Goal: Information Seeking & Learning: Learn about a topic

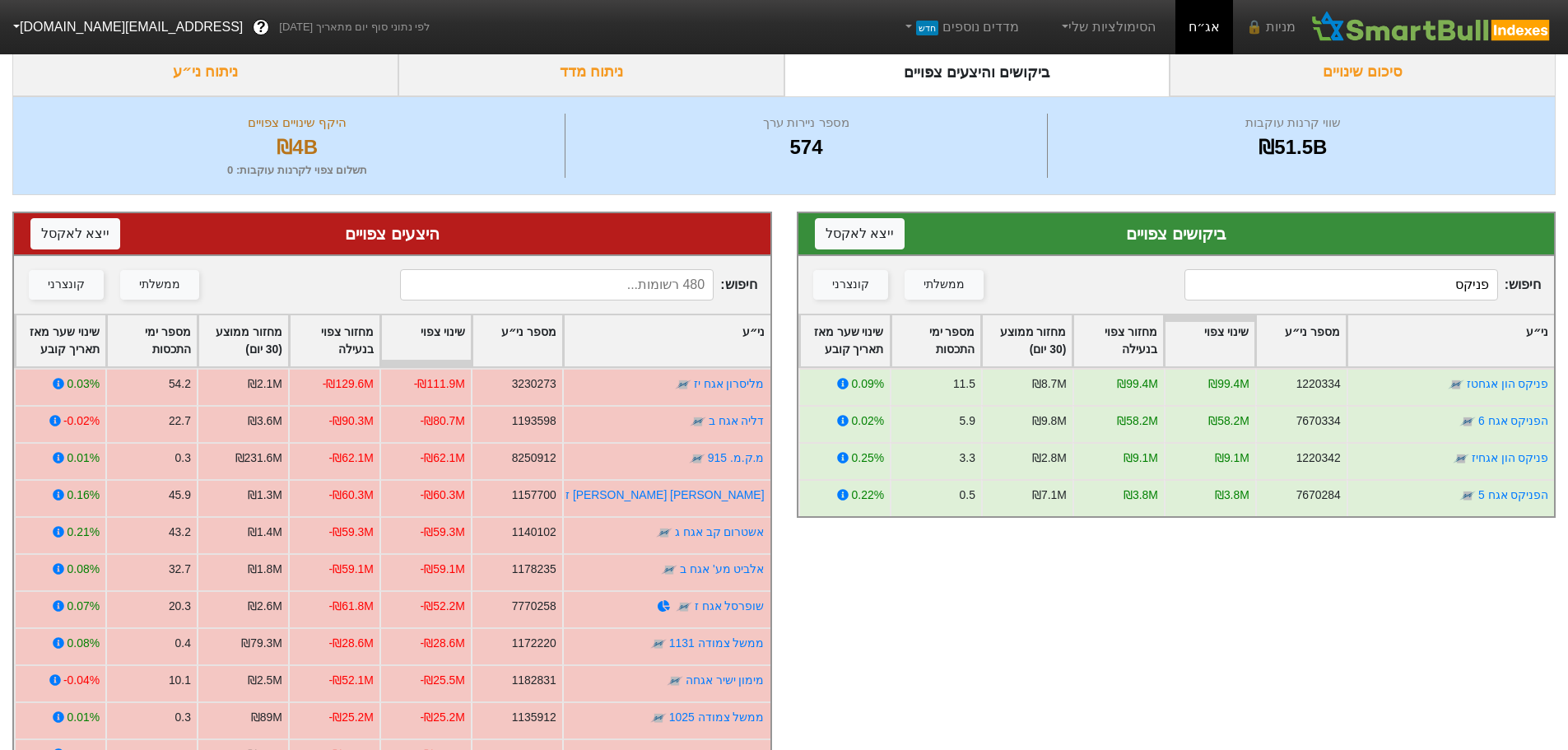
scroll to position [83, 0]
click at [1429, 291] on input "פניקס" at bounding box center [1341, 284] width 314 height 31
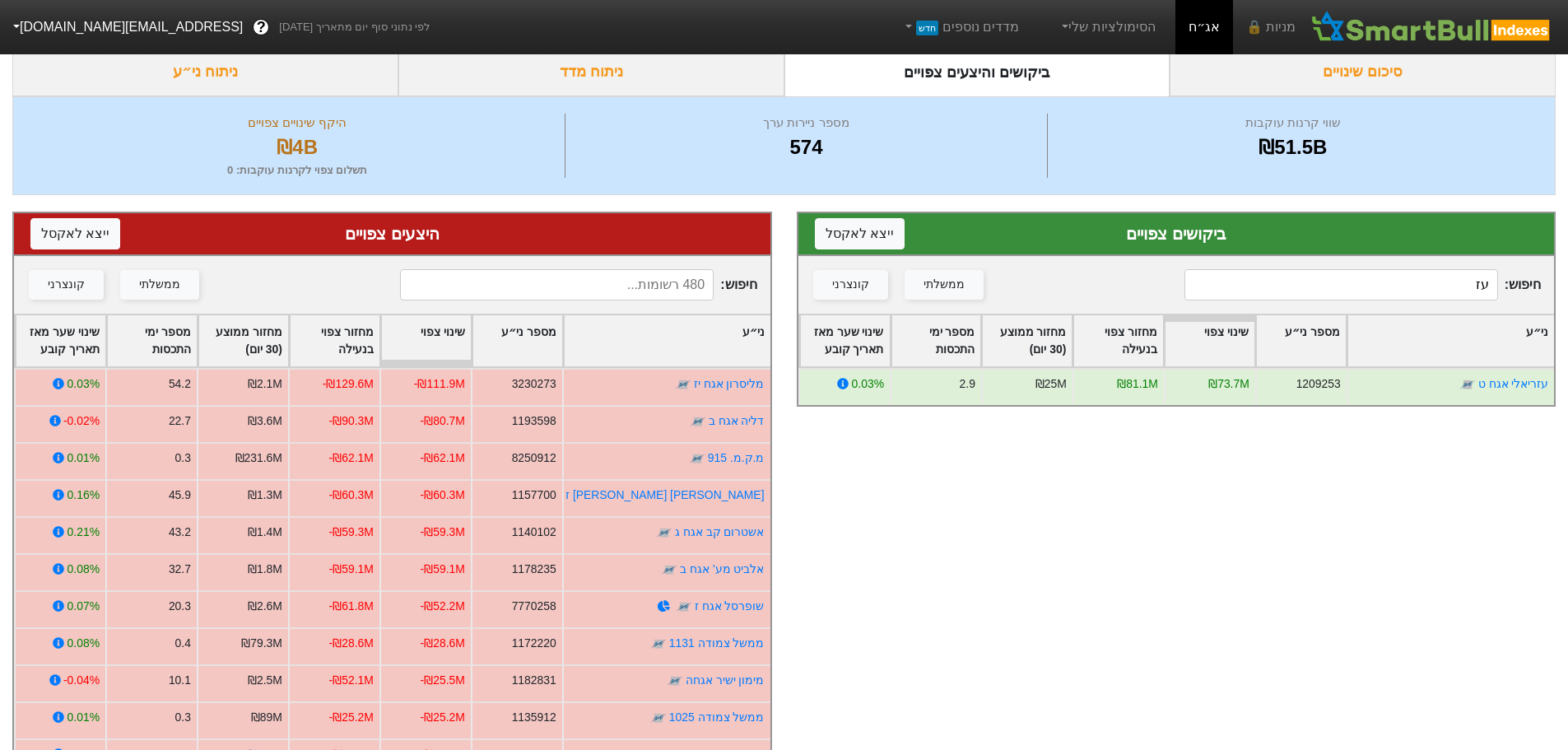
type input "ע"
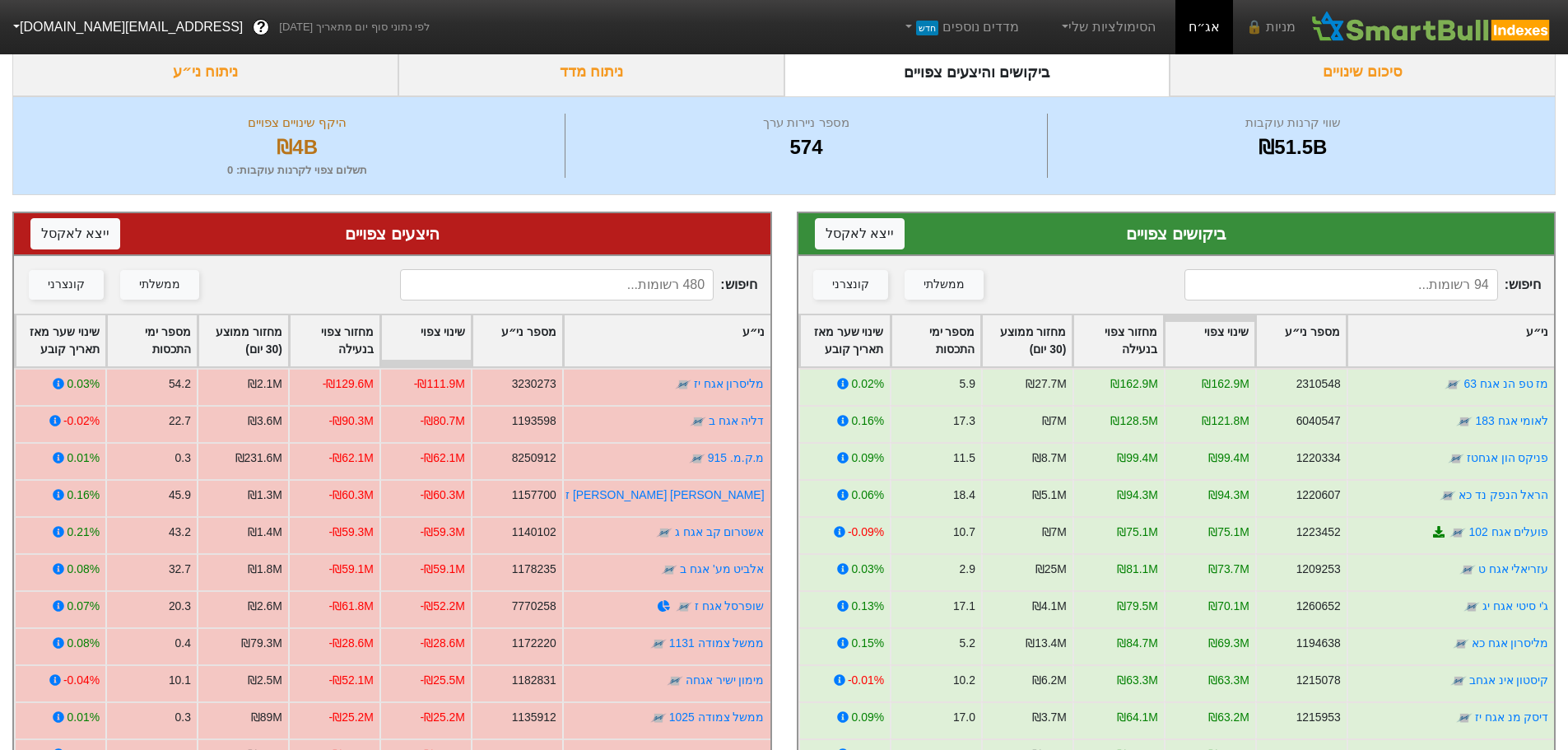
click at [671, 283] on input at bounding box center [556, 284] width 314 height 31
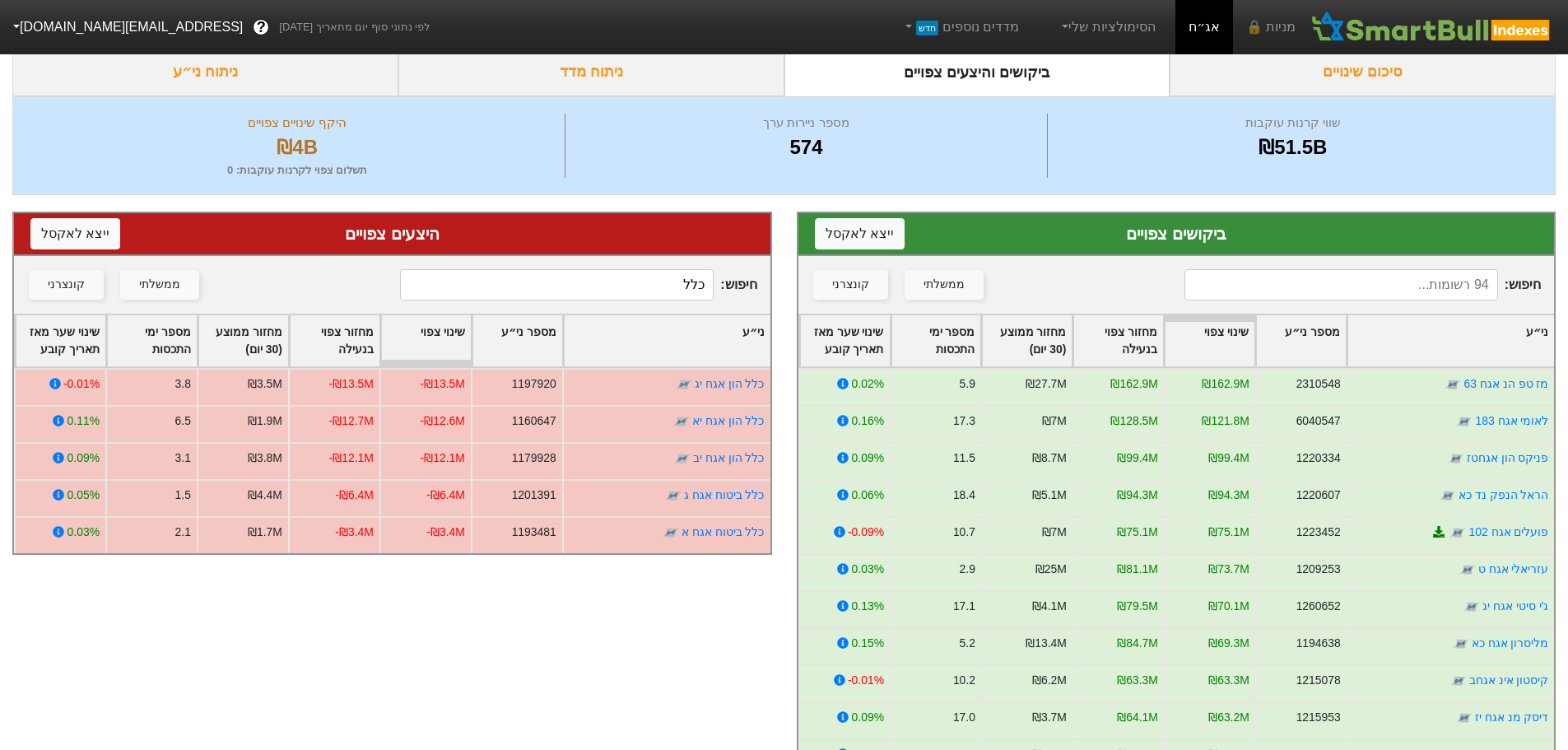
type input "כלל"
click at [1353, 298] on input at bounding box center [1341, 284] width 314 height 31
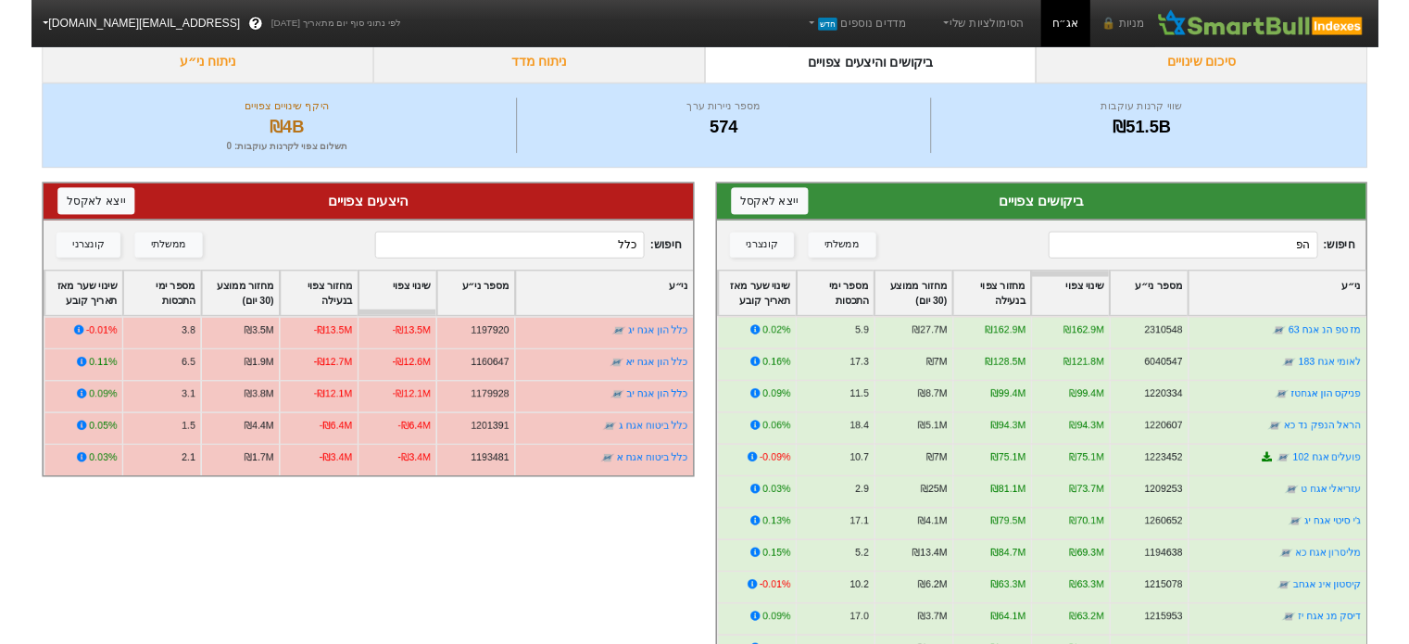
scroll to position [0, 0]
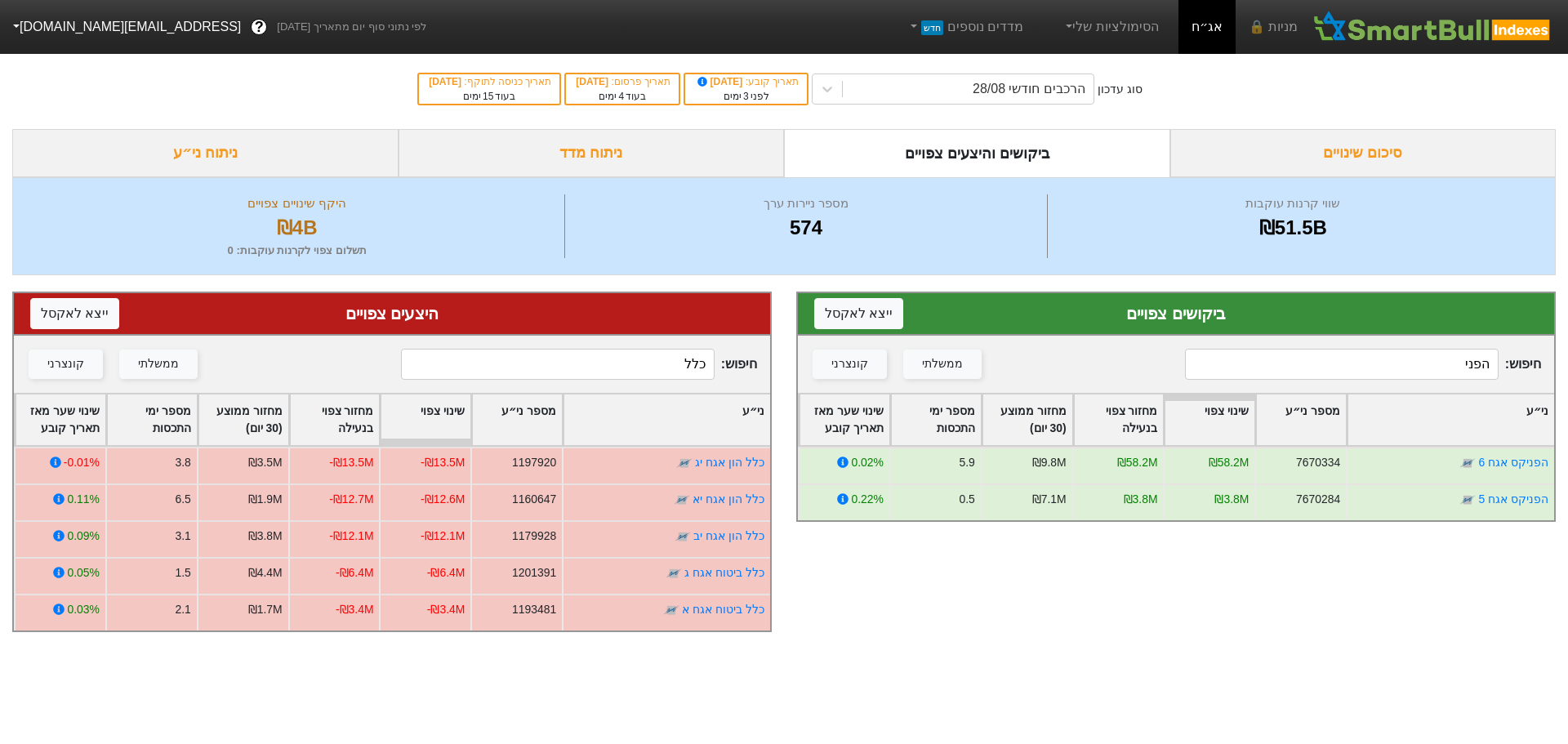
type input "הפני"
click at [659, 355] on input "כלל" at bounding box center [558, 364] width 314 height 31
click at [659, 354] on input "כלל" at bounding box center [558, 364] width 314 height 31
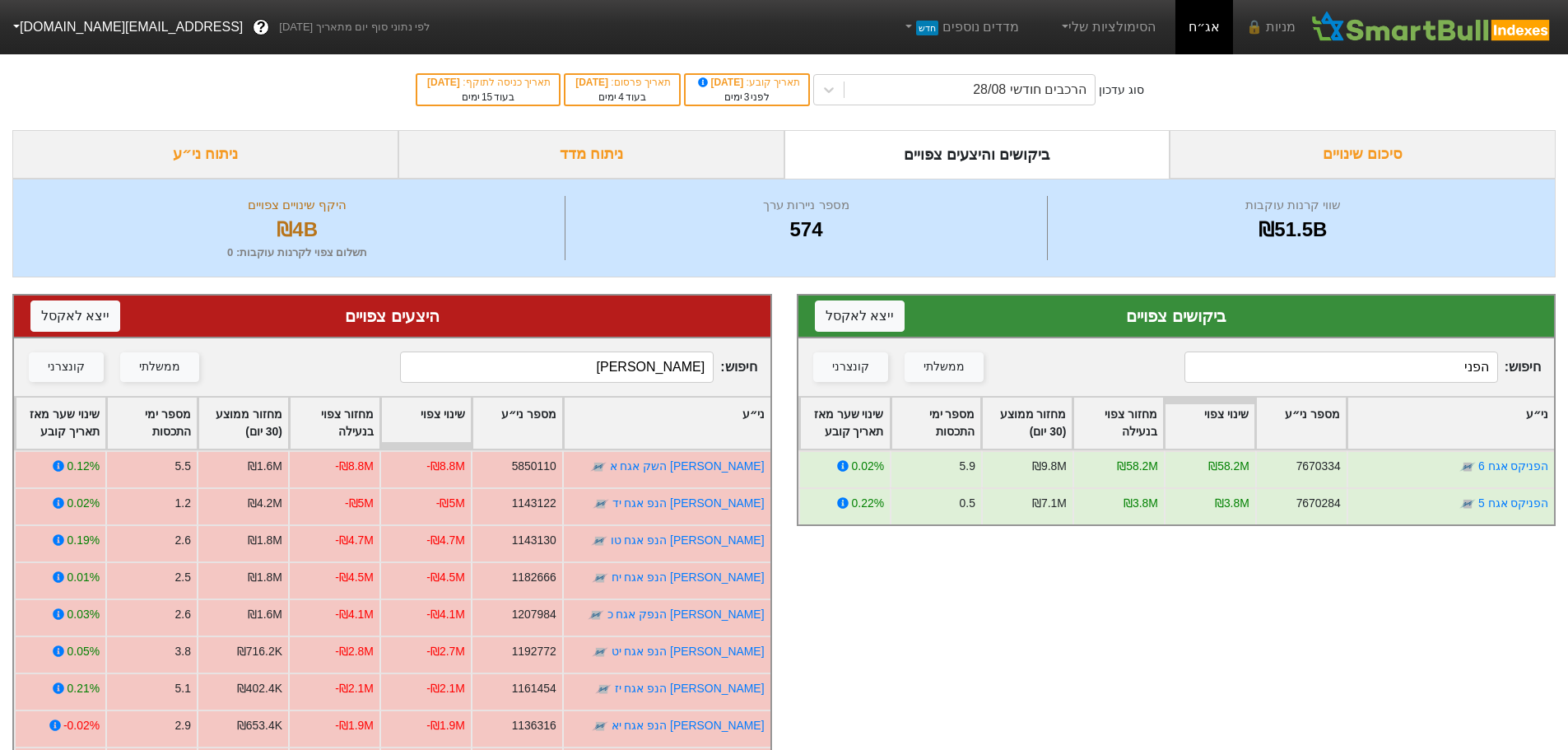
click at [642, 366] on input "[PERSON_NAME]" at bounding box center [556, 367] width 314 height 31
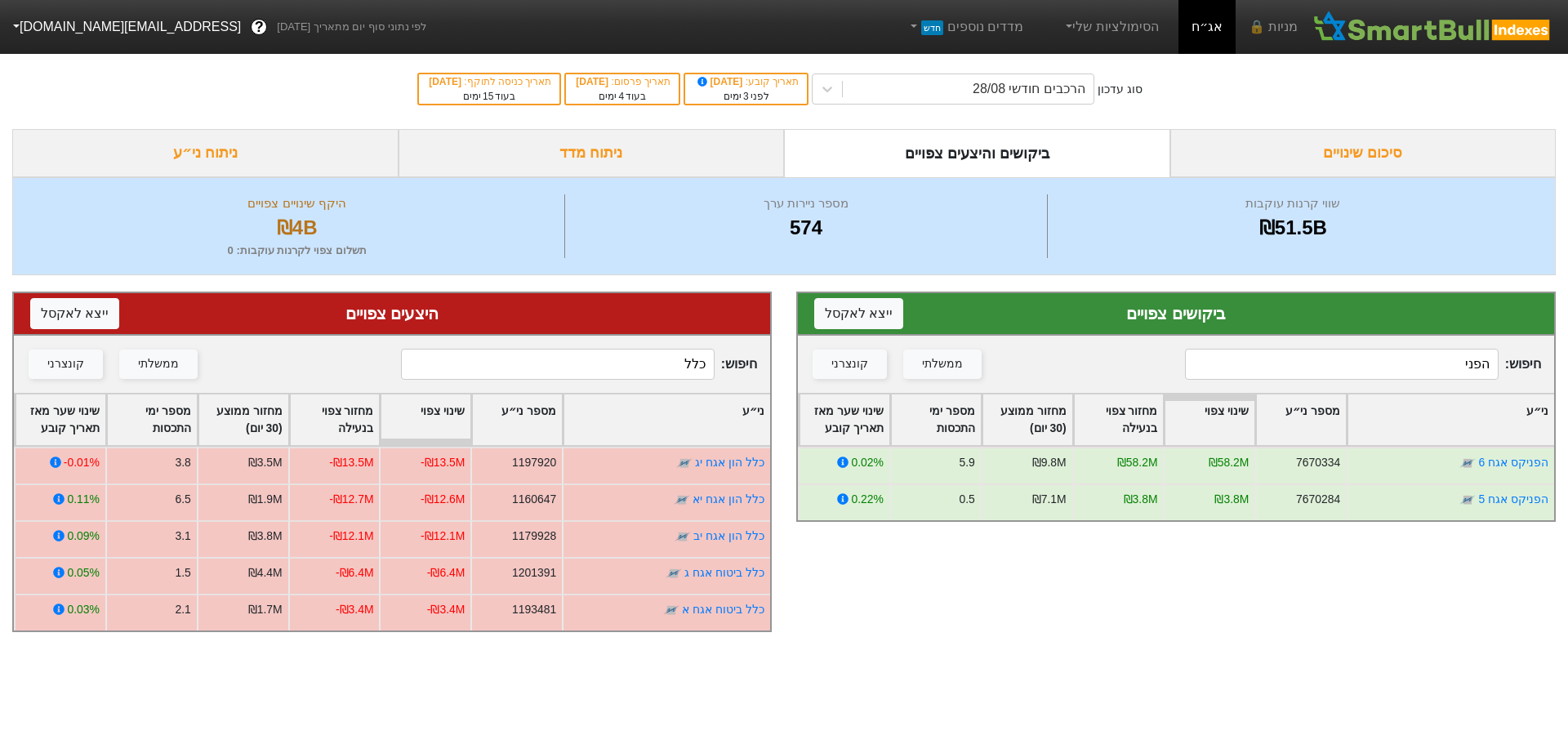
type input "כלל"
click at [1381, 370] on input "הפני" at bounding box center [1341, 364] width 314 height 31
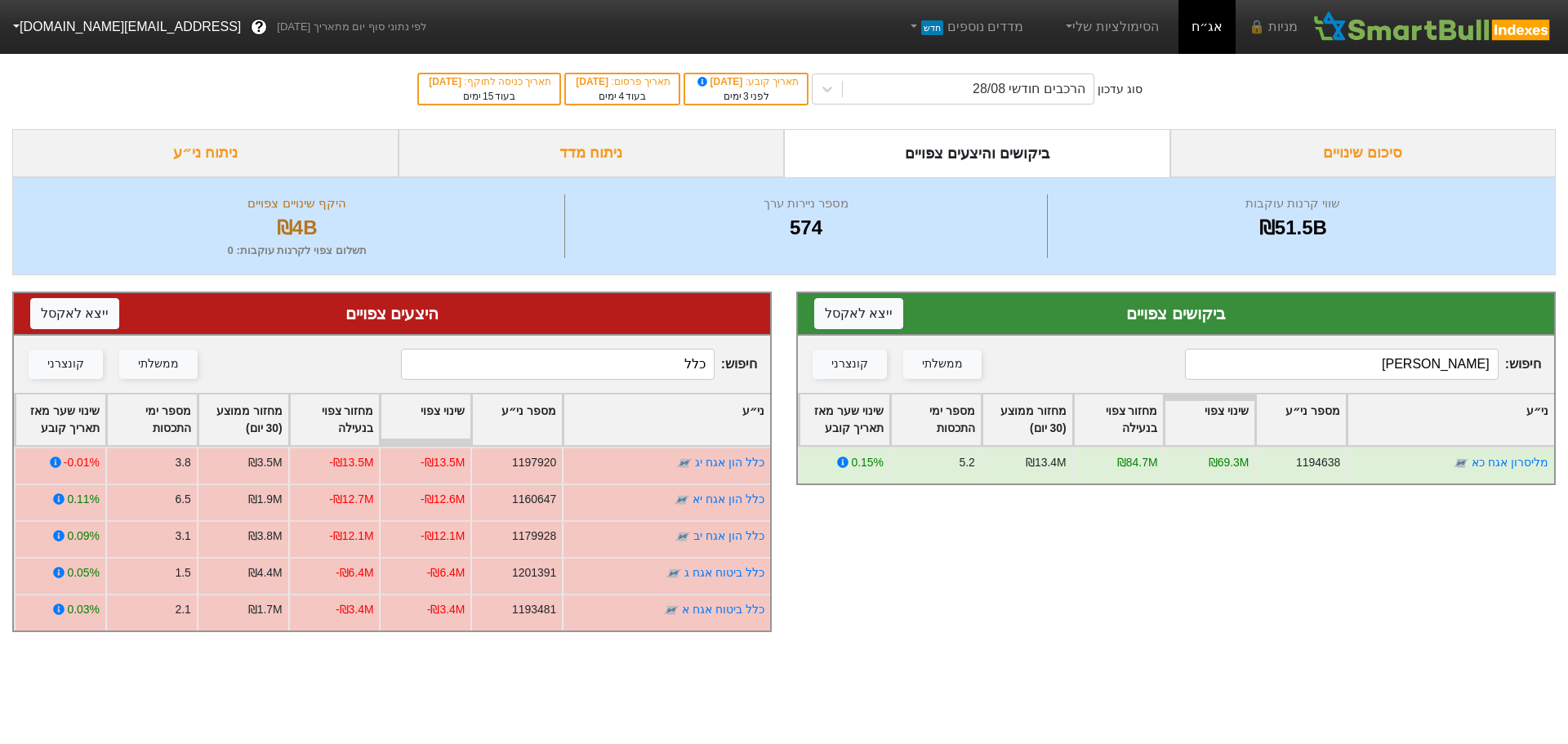
type input "[PERSON_NAME]"
click at [688, 369] on input "כלל" at bounding box center [558, 364] width 314 height 31
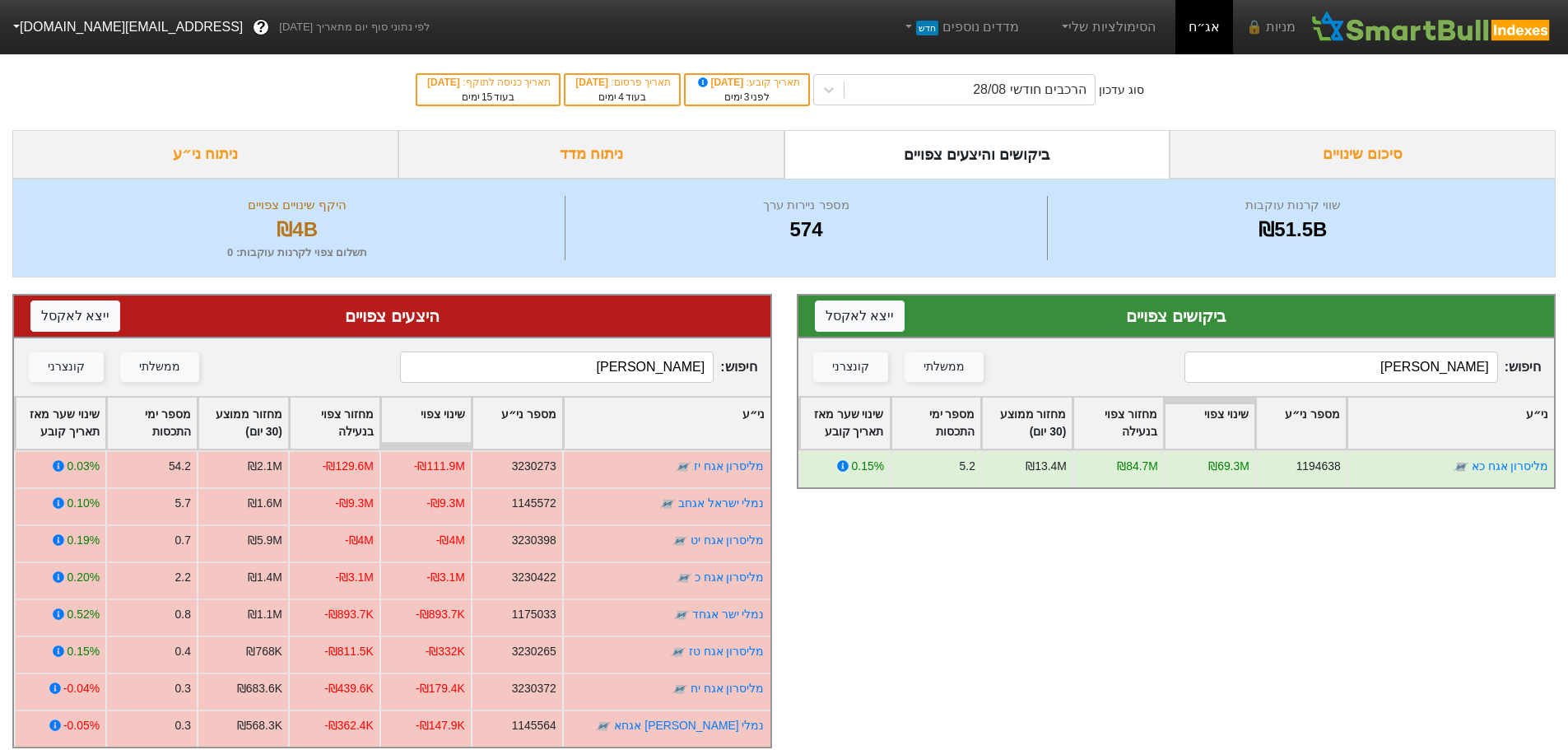
click at [659, 371] on input "[PERSON_NAME]" at bounding box center [556, 367] width 314 height 31
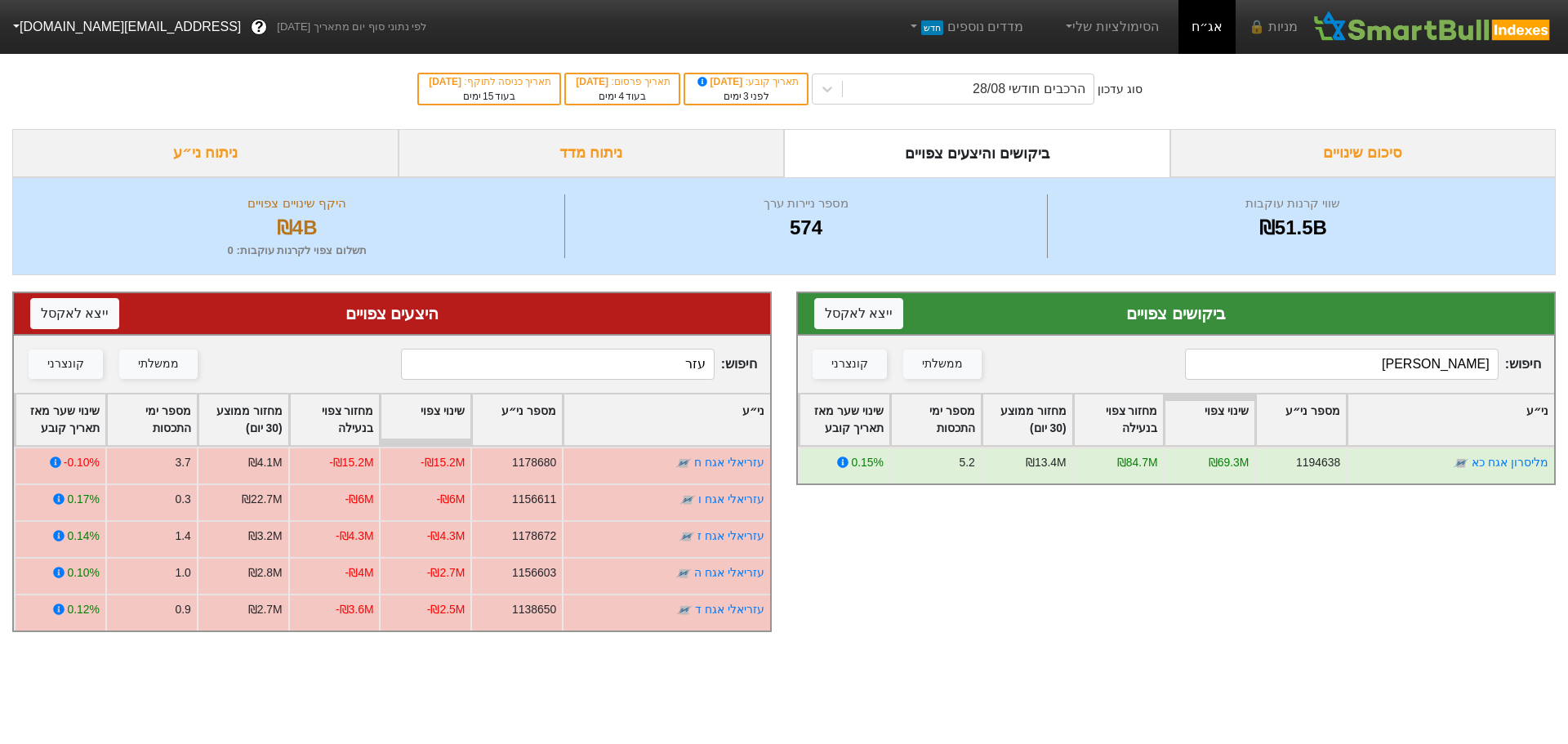
type input "עזר"
